Goal: Task Accomplishment & Management: Manage account settings

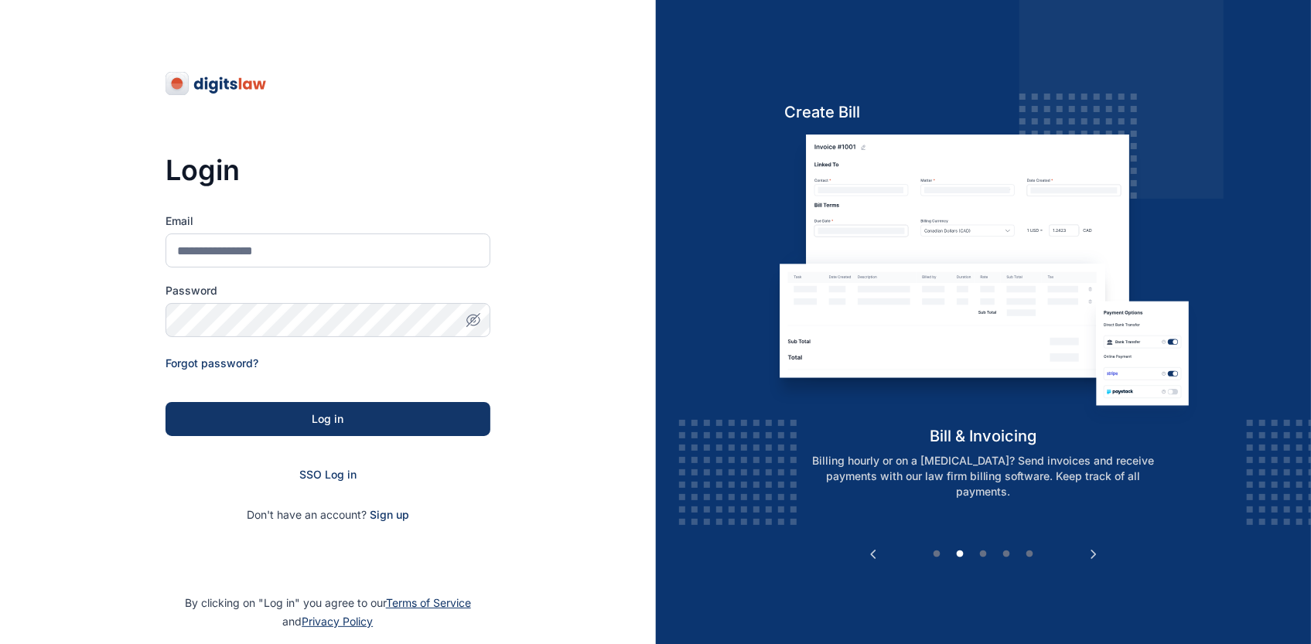
click at [342, 115] on div "Login Email Password Forgot password? Log in SSO Log in Don't have an account? …" at bounding box center [328, 297] width 325 height 594
